Goal: Transaction & Acquisition: Purchase product/service

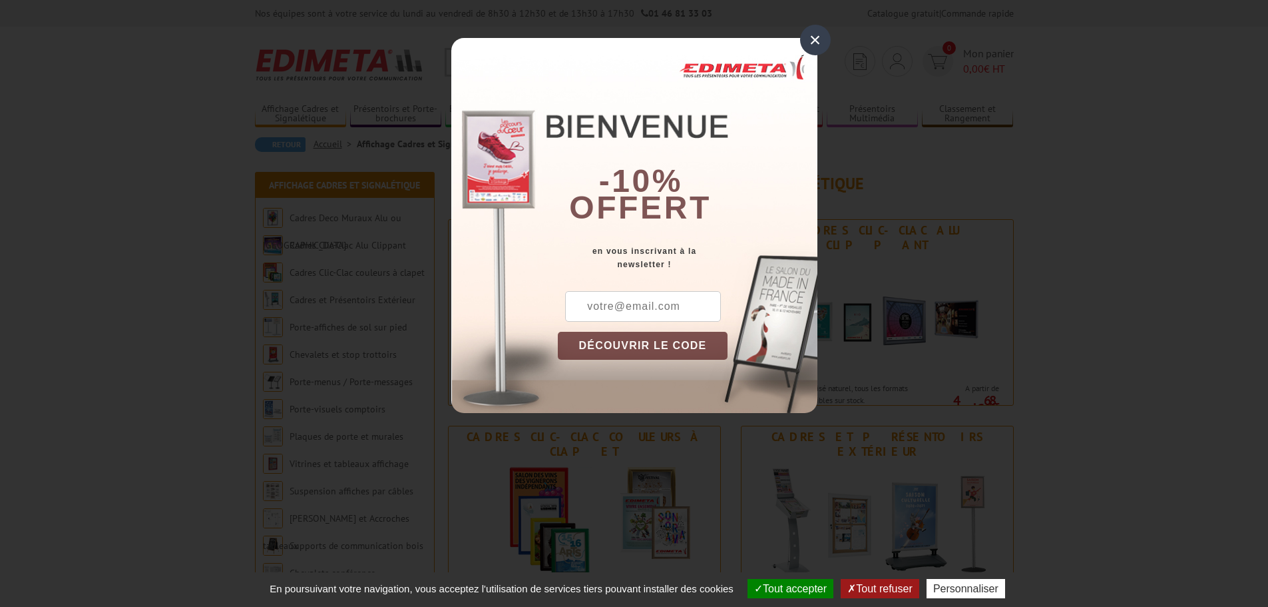
click at [637, 314] on input "text" at bounding box center [643, 306] width 156 height 31
type input "[EMAIL_ADDRESS][DOMAIN_NAME]"
click at [625, 350] on button "DÉCOUVRIR LE CODE" at bounding box center [643, 346] width 170 height 28
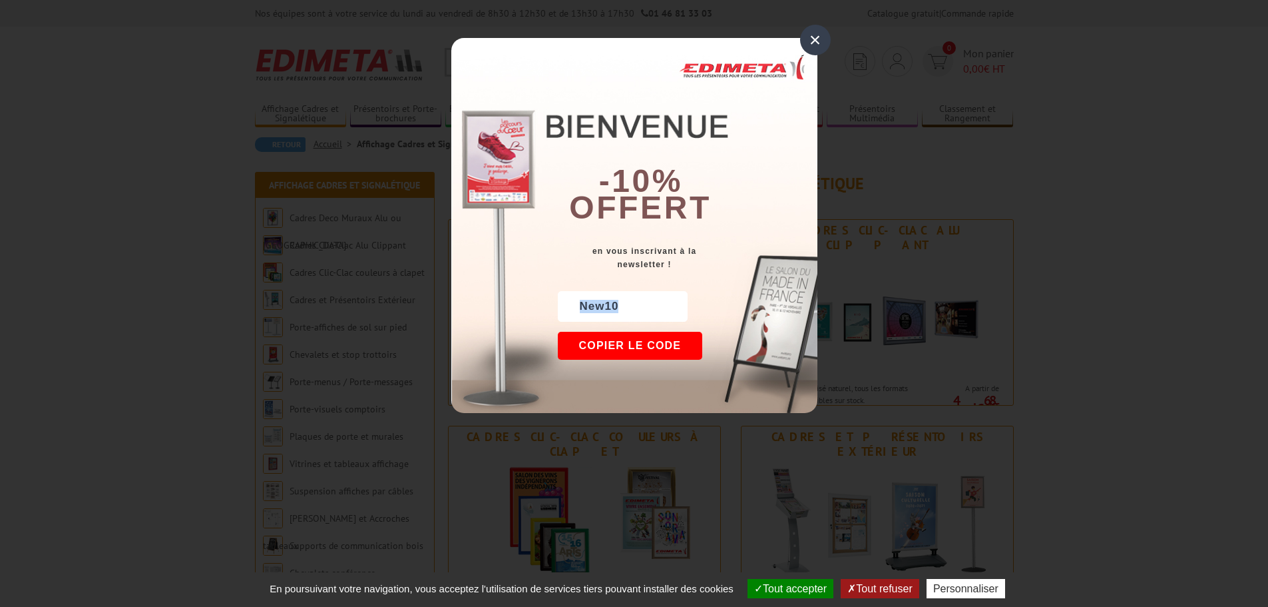
drag, startPoint x: 617, startPoint y: 306, endPoint x: 540, endPoint y: 306, distance: 77.2
click at [540, 306] on div "× -10% offert en vous inscrivant à la newsletter ! [EMAIL_ADDRESS][DOMAIN_NAME]…" at bounding box center [634, 225] width 366 height 375
copy div "New10"
click at [600, 335] on button "Copier le code" at bounding box center [630, 346] width 145 height 28
click at [813, 39] on div "×" at bounding box center [815, 40] width 31 height 31
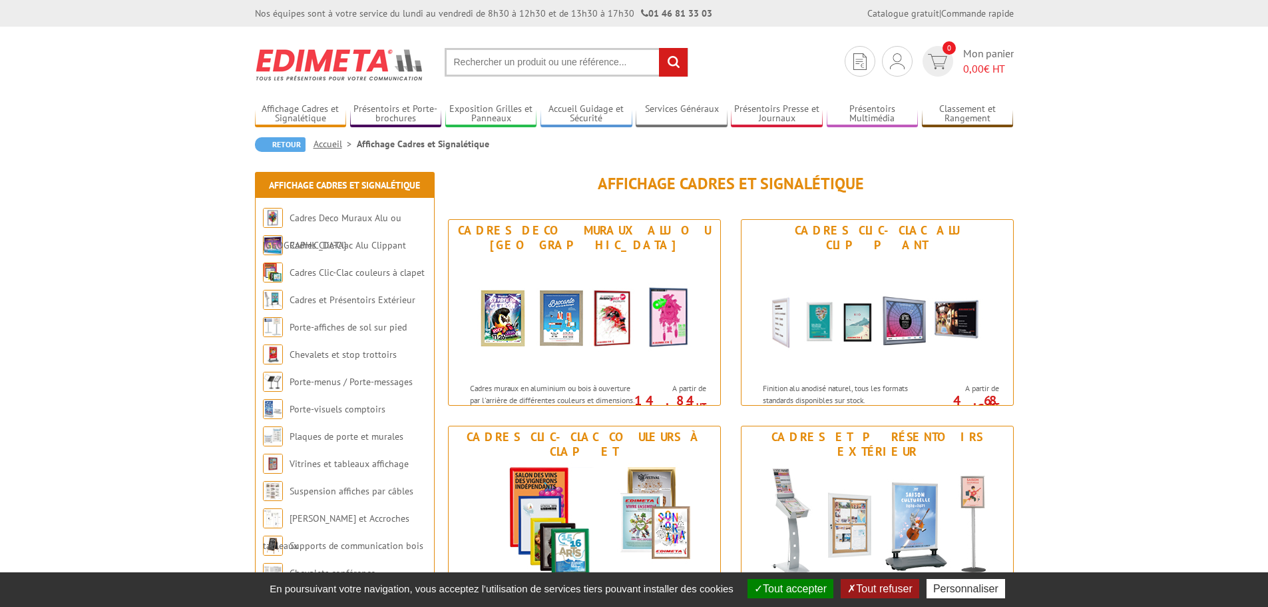
click at [562, 73] on input "text" at bounding box center [567, 62] width 244 height 29
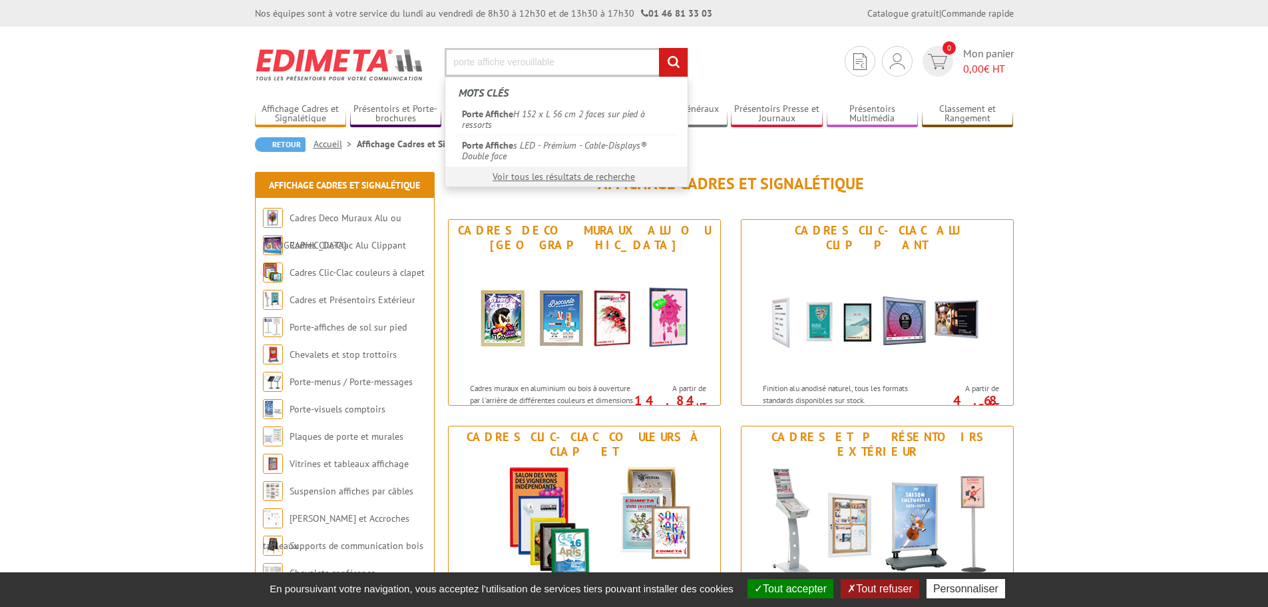
type input "porte affiche verouillable"
click at [659, 48] on input "rechercher" at bounding box center [673, 62] width 29 height 29
